Goal: Task Accomplishment & Management: Manage account settings

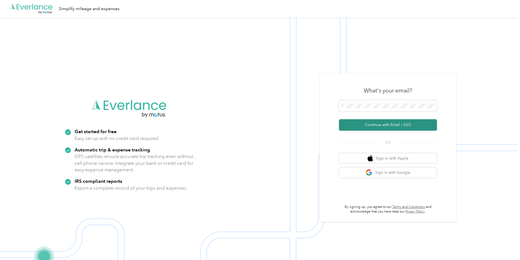
click at [385, 123] on button "Continue with Email / SSO" at bounding box center [388, 124] width 98 height 11
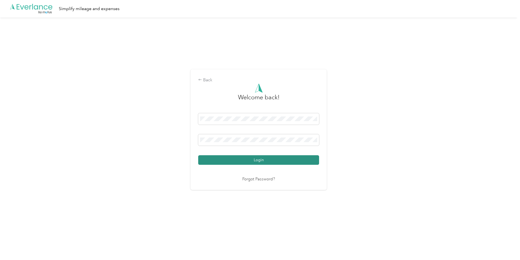
click at [257, 162] on button "Login" at bounding box center [258, 160] width 121 height 10
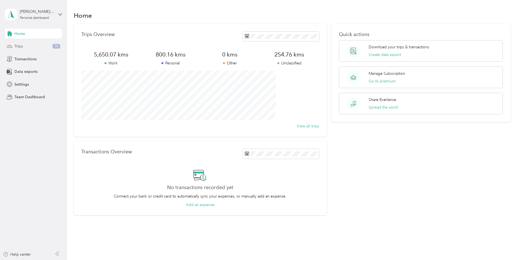
click at [41, 45] on div "Trips 38" at bounding box center [33, 46] width 57 height 10
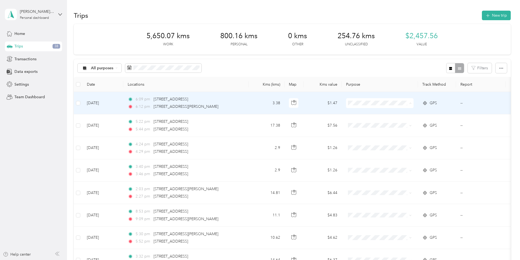
click at [401, 122] on span "Personal" at bounding box center [421, 123] width 50 height 6
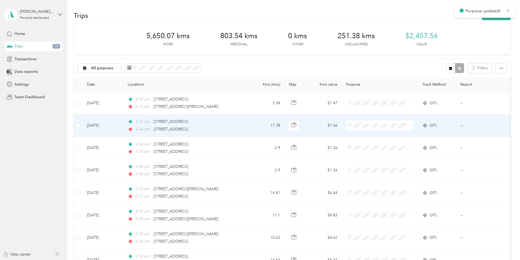
click at [403, 145] on span "Personal" at bounding box center [421, 144] width 50 height 6
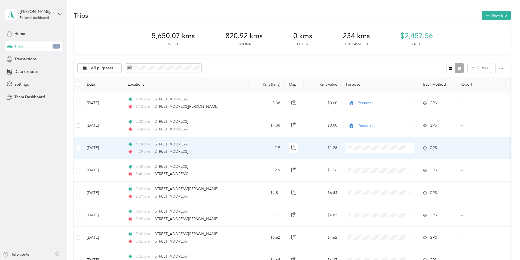
click at [404, 167] on span "Personal" at bounding box center [421, 166] width 50 height 6
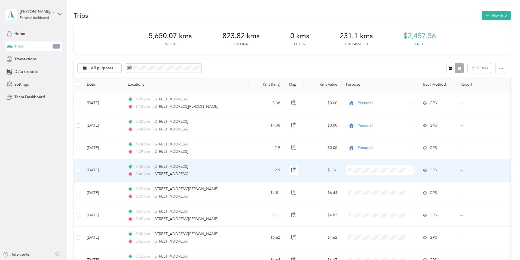
click at [401, 189] on span "Personal" at bounding box center [421, 189] width 50 height 6
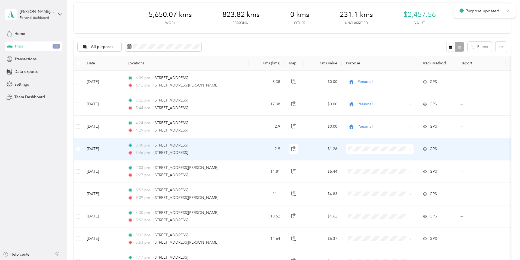
scroll to position [54, 0]
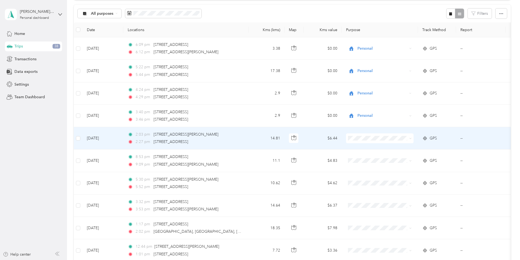
click at [402, 158] on span "Personal" at bounding box center [421, 156] width 50 height 6
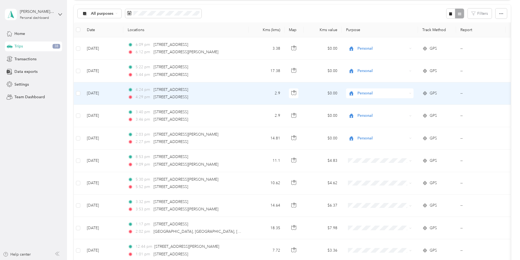
scroll to position [82, 0]
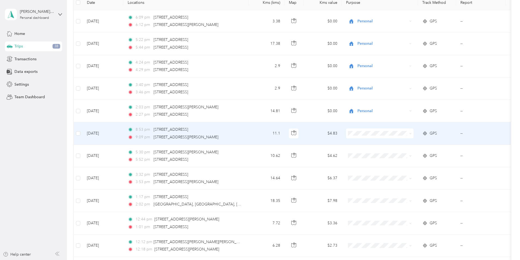
click at [400, 144] on li "Work" at bounding box center [416, 142] width 68 height 10
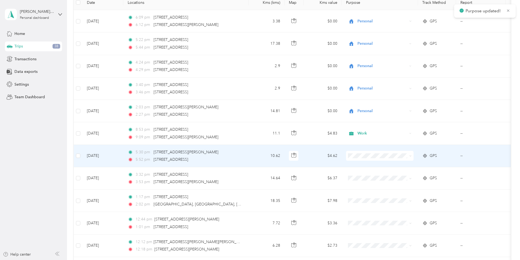
click at [399, 164] on span "Work" at bounding box center [421, 164] width 50 height 6
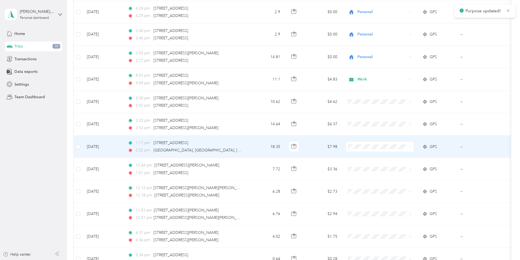
scroll to position [136, 0]
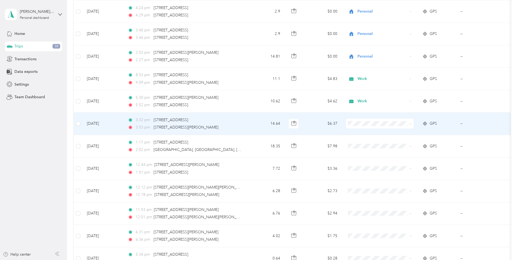
click at [400, 133] on span "Work" at bounding box center [421, 133] width 50 height 6
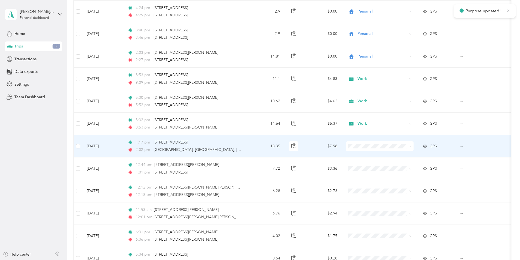
click at [403, 156] on li "Work" at bounding box center [416, 156] width 68 height 10
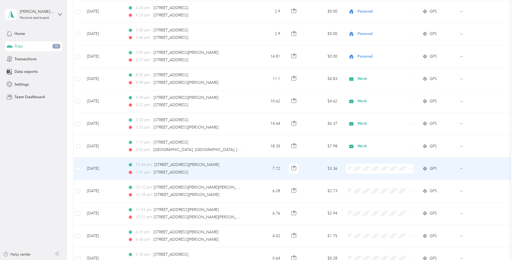
click at [398, 177] on span "Work" at bounding box center [421, 176] width 50 height 6
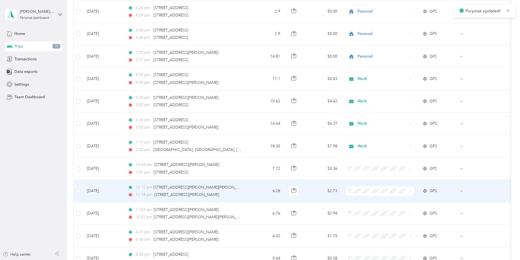
click at [397, 111] on span "Work" at bounding box center [421, 114] width 50 height 6
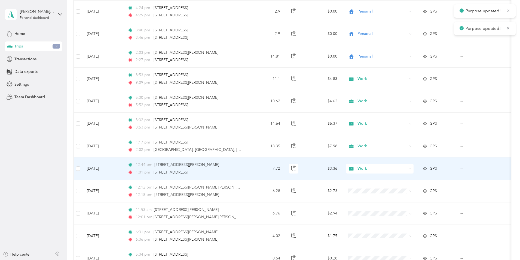
scroll to position [191, 0]
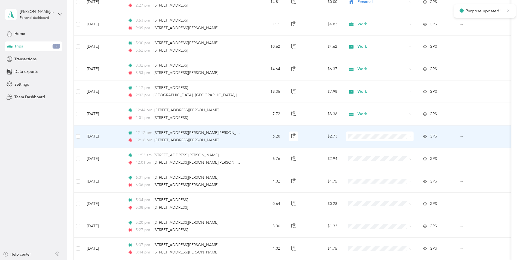
click at [400, 145] on span "Work" at bounding box center [421, 147] width 50 height 6
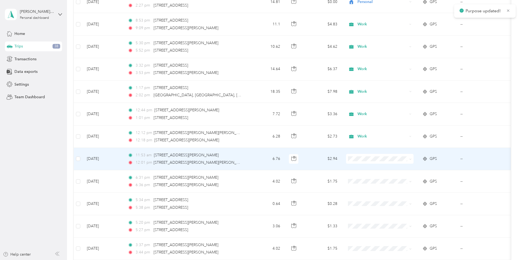
click at [401, 170] on li "Work" at bounding box center [416, 169] width 68 height 10
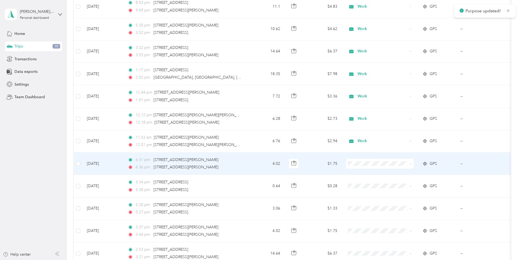
scroll to position [218, 0]
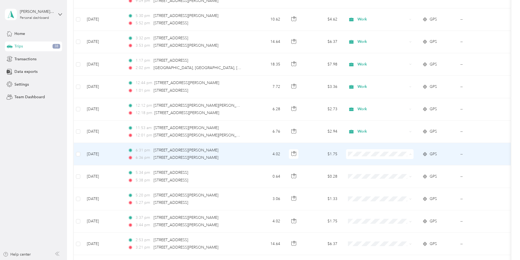
click at [399, 163] on span "Work" at bounding box center [421, 164] width 50 height 6
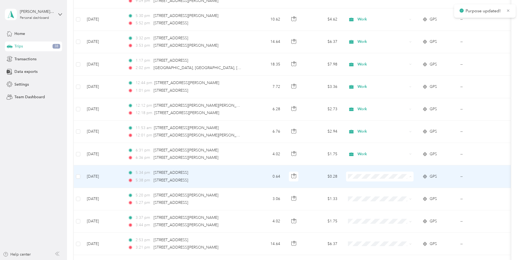
click at [400, 187] on li "Work" at bounding box center [416, 187] width 68 height 10
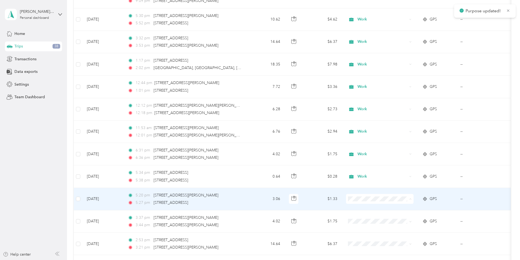
click at [400, 122] on li "Work" at bounding box center [416, 122] width 68 height 10
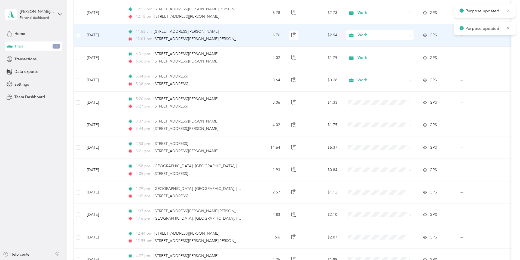
scroll to position [327, 0]
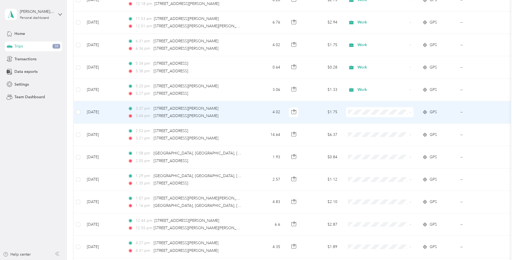
click at [401, 121] on span "Work" at bounding box center [421, 120] width 50 height 6
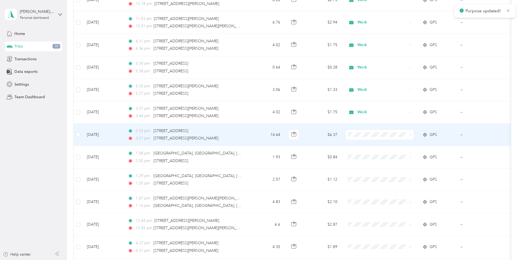
click at [399, 146] on li "Work" at bounding box center [416, 145] width 68 height 10
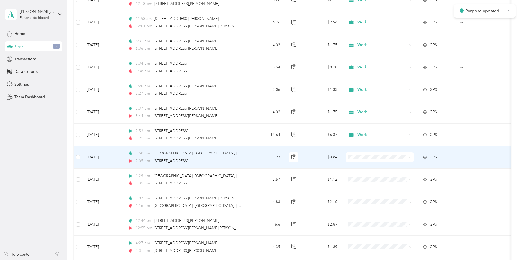
click at [399, 166] on span "Work" at bounding box center [421, 167] width 50 height 6
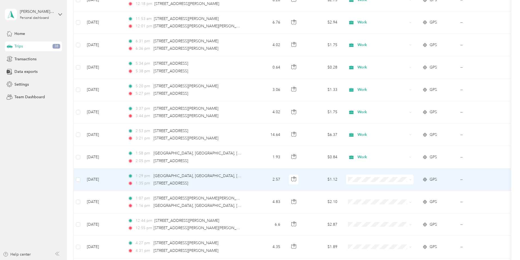
click at [399, 103] on li "Work" at bounding box center [416, 102] width 68 height 10
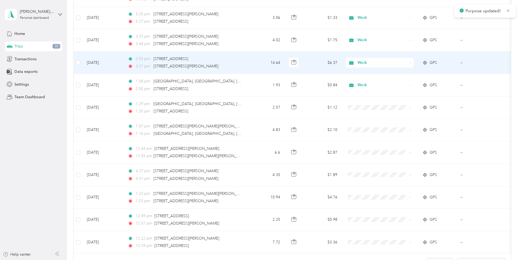
scroll to position [409, 0]
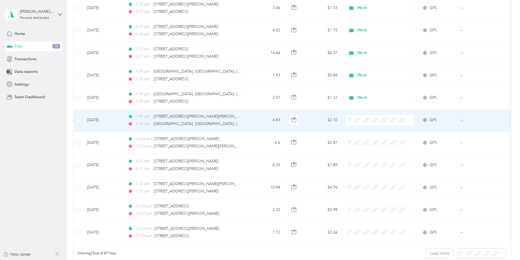
click at [399, 129] on span "Work" at bounding box center [421, 130] width 50 height 6
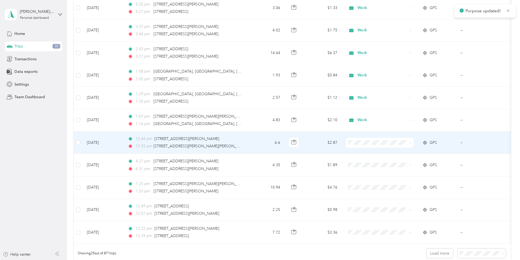
click at [400, 151] on span "Work" at bounding box center [421, 150] width 50 height 6
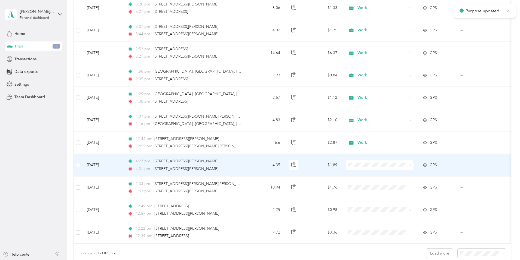
click at [401, 174] on span "Work" at bounding box center [421, 173] width 50 height 6
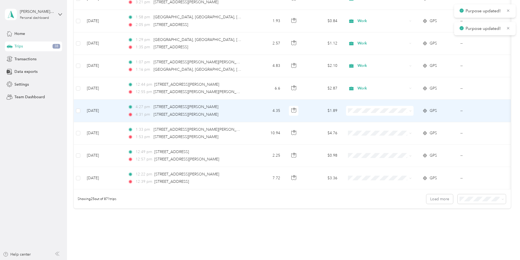
scroll to position [463, 0]
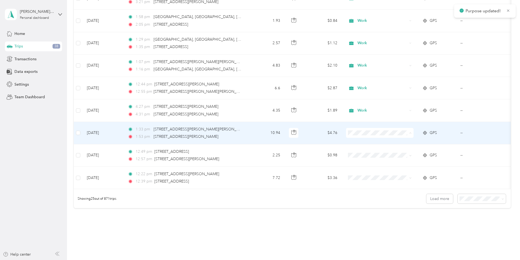
click at [398, 144] on li "Work" at bounding box center [416, 143] width 68 height 10
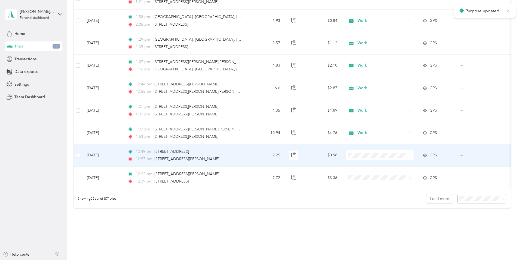
click at [400, 164] on span "Work" at bounding box center [421, 163] width 50 height 6
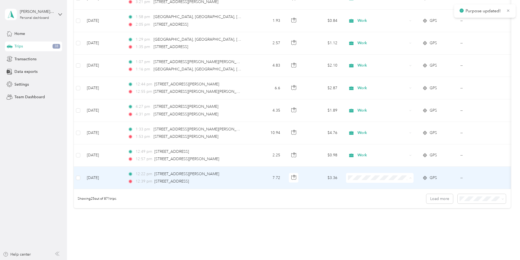
click at [399, 188] on span "Work" at bounding box center [421, 188] width 50 height 6
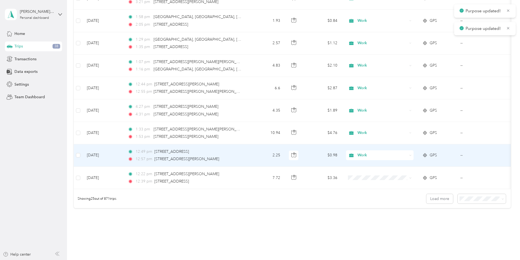
scroll to position [491, 0]
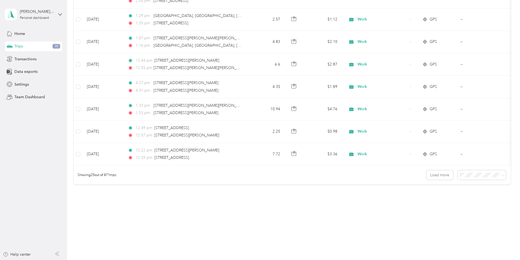
click at [435, 195] on div "50 per load" at bounding box center [444, 193] width 41 height 6
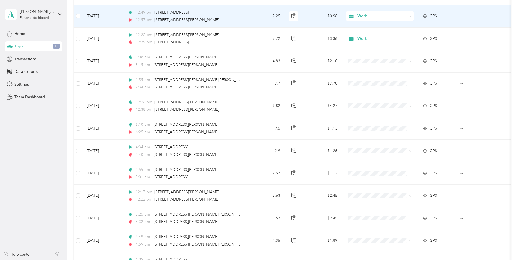
scroll to position [627, 0]
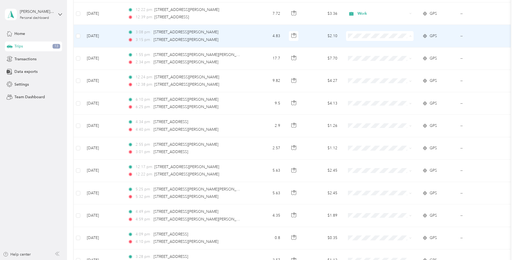
click at [398, 45] on span "Work" at bounding box center [421, 46] width 50 height 6
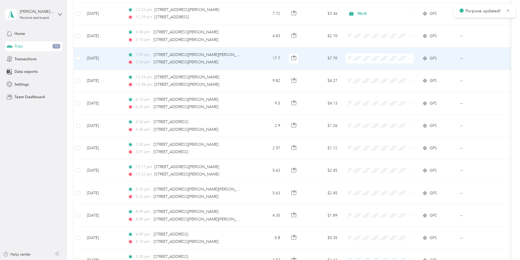
click at [398, 70] on span "Work" at bounding box center [421, 69] width 50 height 6
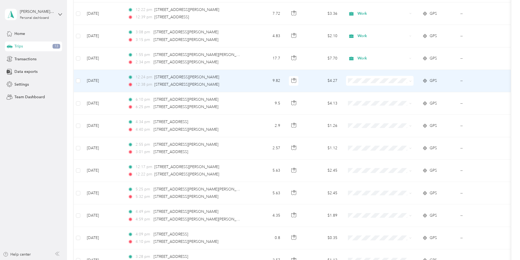
click at [398, 91] on span "Work" at bounding box center [421, 90] width 50 height 6
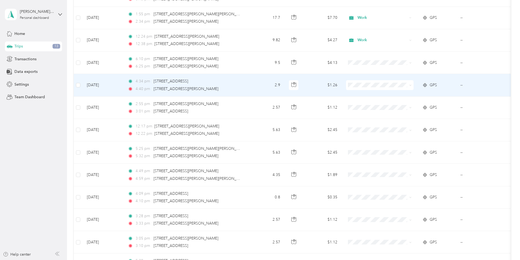
scroll to position [681, 0]
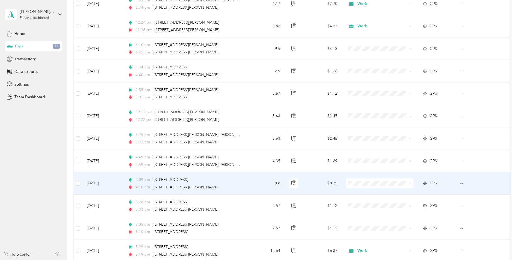
click at [399, 104] on span "Work" at bounding box center [421, 106] width 50 height 6
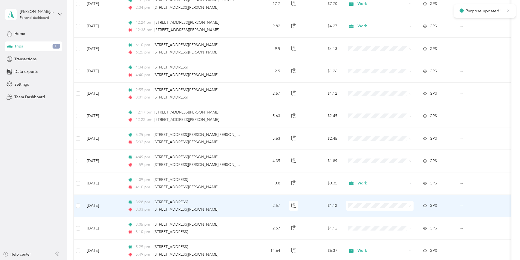
click at [398, 128] on span "Work" at bounding box center [421, 129] width 50 height 6
click at [400, 127] on span "Work" at bounding box center [418, 128] width 44 height 6
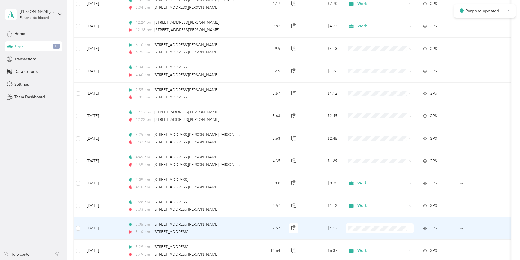
click at [392, 224] on span at bounding box center [380, 228] width 68 height 10
click at [397, 151] on span "Work" at bounding box center [421, 151] width 50 height 6
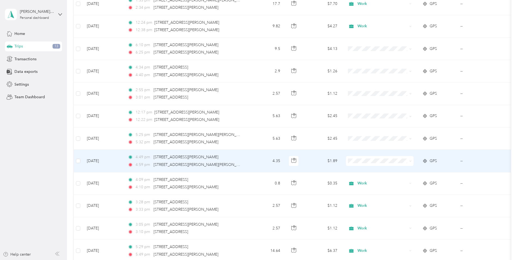
click at [400, 170] on span "Work" at bounding box center [421, 169] width 50 height 6
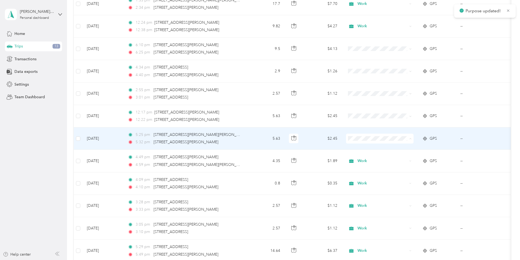
click at [400, 147] on span "Work" at bounding box center [421, 149] width 50 height 6
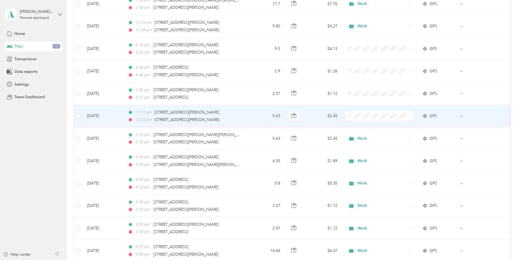
click at [399, 125] on span "Work" at bounding box center [421, 126] width 50 height 6
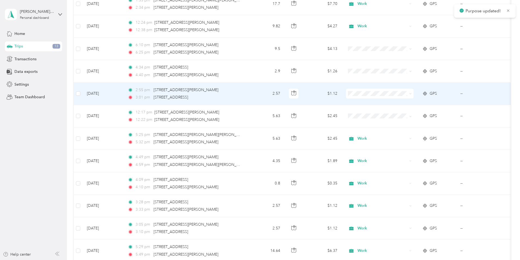
click at [396, 103] on span "Work" at bounding box center [421, 104] width 50 height 6
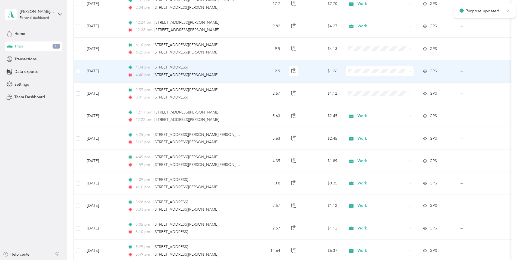
click at [398, 79] on span "Work" at bounding box center [421, 81] width 50 height 6
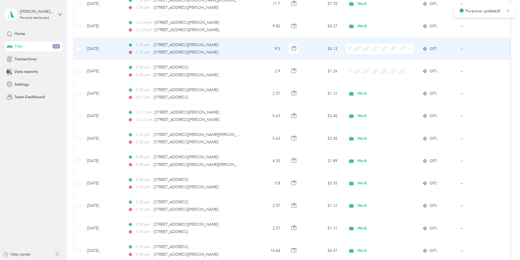
click at [397, 59] on span "Work" at bounding box center [421, 59] width 50 height 6
click at [397, 58] on span "Work" at bounding box center [421, 59] width 50 height 6
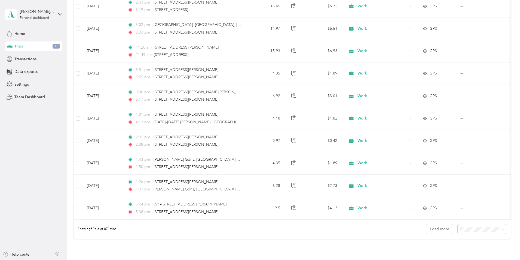
scroll to position [1035, 0]
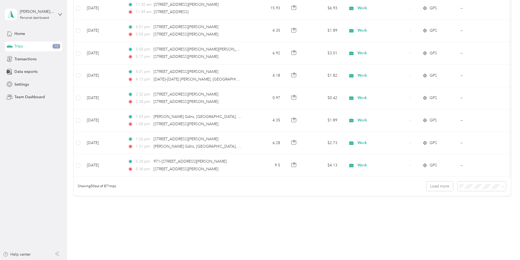
drag, startPoint x: 432, startPoint y: 197, endPoint x: 416, endPoint y: 180, distance: 23.1
click at [432, 197] on div "25 per load" at bounding box center [444, 200] width 41 height 6
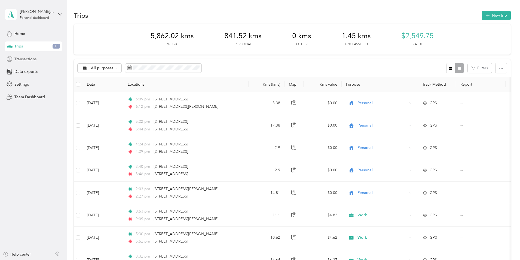
click at [17, 59] on span "Transactions" at bounding box center [25, 59] width 22 height 6
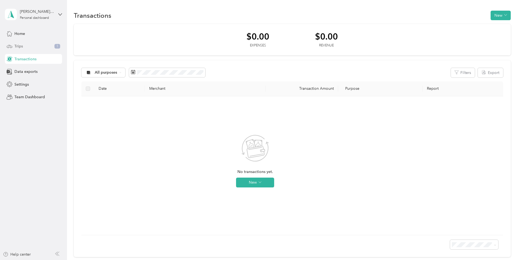
click at [19, 45] on span "Trips" at bounding box center [18, 46] width 8 height 6
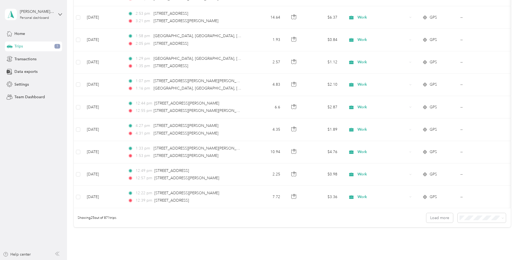
scroll to position [463, 0]
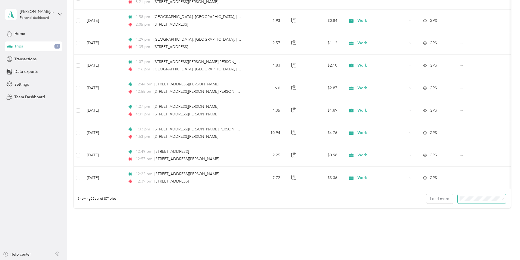
click at [458, 203] on span at bounding box center [482, 199] width 48 height 10
click at [427, 232] on li "100 per load" at bounding box center [444, 229] width 48 height 10
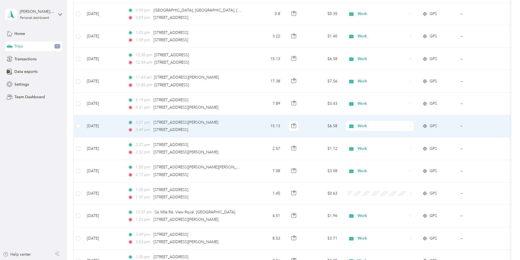
scroll to position [2043, 0]
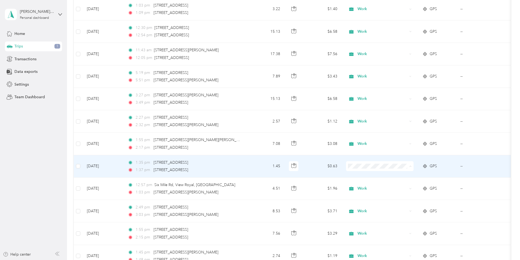
click at [403, 177] on li "Work" at bounding box center [416, 176] width 68 height 10
